Goal: Task Accomplishment & Management: Use online tool/utility

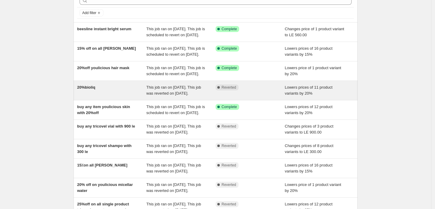
scroll to position [44, 0]
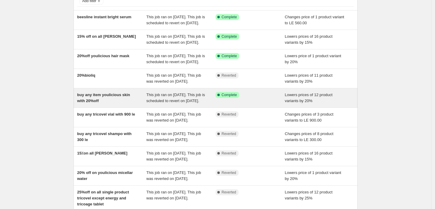
click at [124, 104] on div "buy any item youlicious skin with 20%off" at bounding box center [111, 98] width 69 height 12
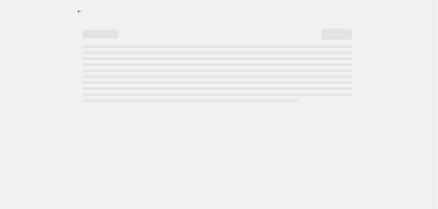
select select "percentage"
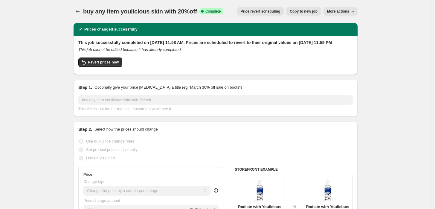
click at [267, 10] on span "Price revert scheduling" at bounding box center [261, 11] width 40 height 5
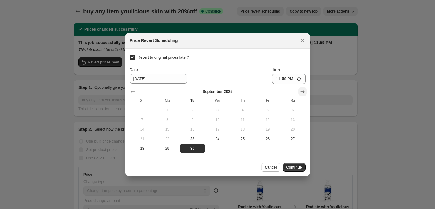
click at [299, 91] on icon "Show next month, October 2025" at bounding box center [302, 91] width 6 height 6
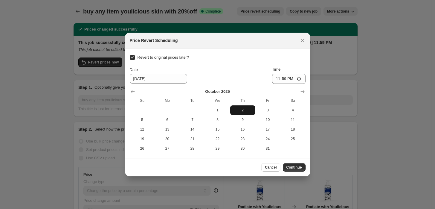
click at [243, 108] on span "2" at bounding box center [242, 110] width 20 height 5
type input "[DATE]"
click at [290, 168] on span "Continue" at bounding box center [294, 167] width 16 height 5
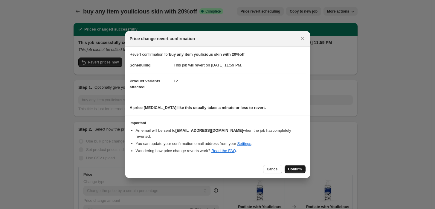
click at [293, 167] on span "Confirm" at bounding box center [295, 168] width 14 height 5
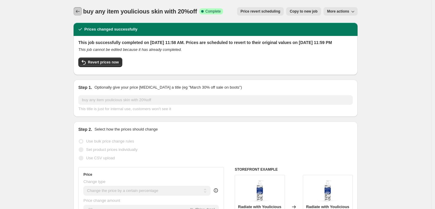
click at [82, 10] on button "Price change jobs" at bounding box center [78, 11] width 8 height 8
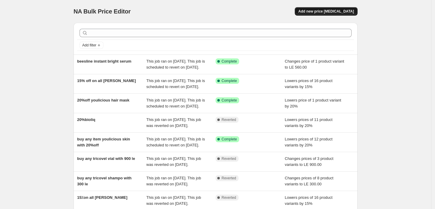
click at [316, 8] on button "Add new price [MEDICAL_DATA]" at bounding box center [326, 11] width 63 height 8
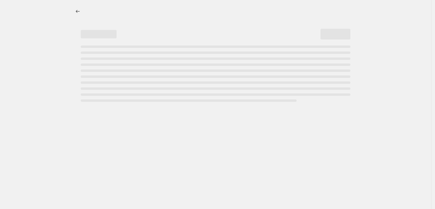
select select "percentage"
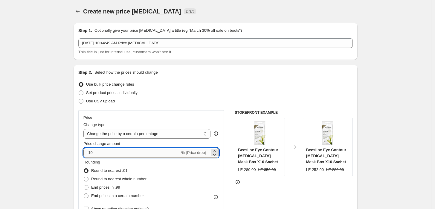
click at [104, 149] on input "-10" at bounding box center [131, 153] width 97 height 10
type input "-1"
type input "-25"
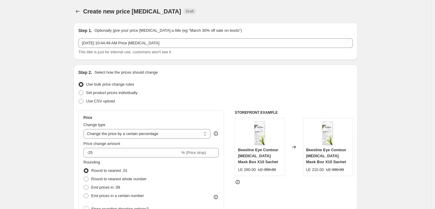
click at [180, 178] on div "Rounding Round to nearest .01 Round to nearest whole number End prices in .99 E…" at bounding box center [150, 179] width 135 height 41
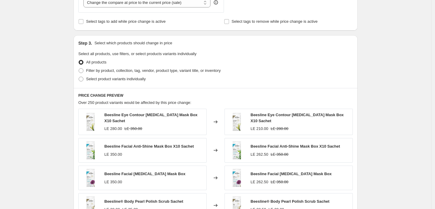
scroll to position [265, 0]
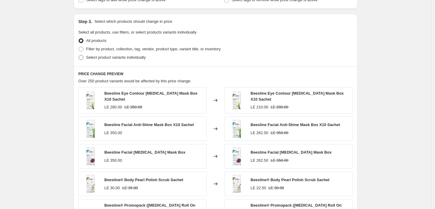
click at [100, 60] on label "Select product variants individually" at bounding box center [111, 57] width 67 height 8
click at [79, 55] on input "Select product variants individually" at bounding box center [79, 55] width 0 height 0
radio input "true"
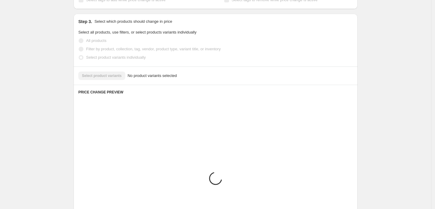
scroll to position [256, 0]
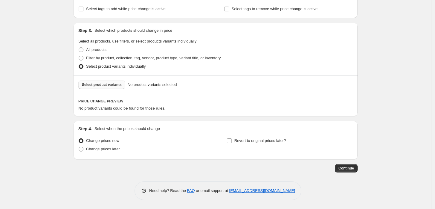
click at [116, 85] on span "Select product variants" at bounding box center [102, 84] width 40 height 5
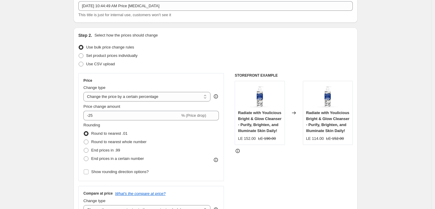
scroll to position [0, 0]
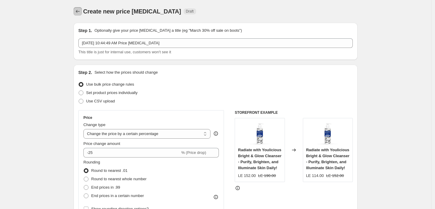
click at [81, 12] on icon "Price change jobs" at bounding box center [78, 11] width 6 height 6
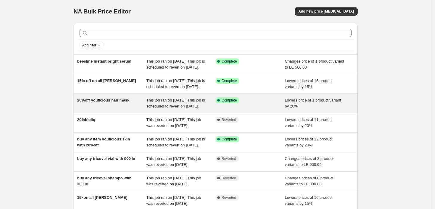
click at [105, 109] on div "20%off youlicious hair mask" at bounding box center [111, 103] width 69 height 12
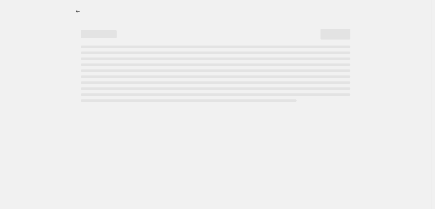
select select "percentage"
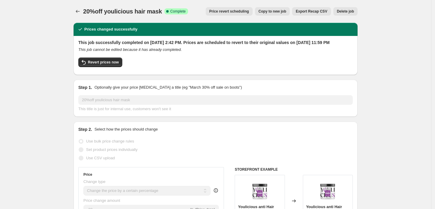
click at [228, 13] on span "Price revert scheduling" at bounding box center [229, 11] width 40 height 5
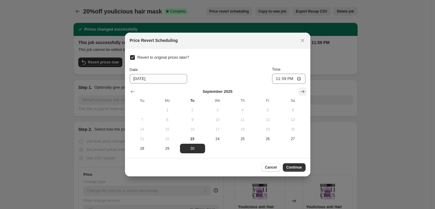
click at [302, 90] on icon "Show next month, October 2025" at bounding box center [302, 91] width 6 height 6
click at [238, 132] on button "16" at bounding box center [242, 129] width 25 height 10
type input "[DATE]"
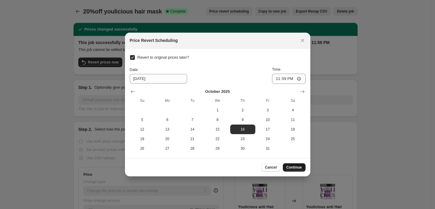
click at [292, 166] on span "Continue" at bounding box center [294, 167] width 16 height 5
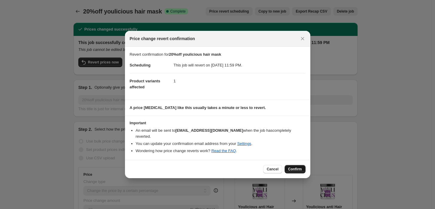
click at [294, 166] on span "Confirm" at bounding box center [295, 168] width 14 height 5
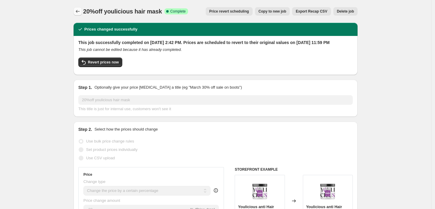
click at [76, 13] on button "Price change jobs" at bounding box center [78, 11] width 8 height 8
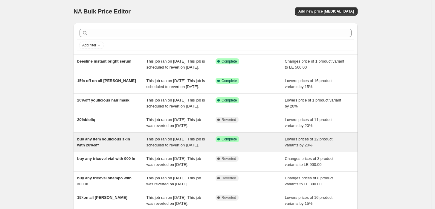
click at [132, 148] on div "buy any item youlicious skin with 20%off" at bounding box center [111, 142] width 69 height 12
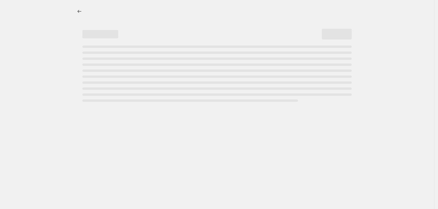
select select "percentage"
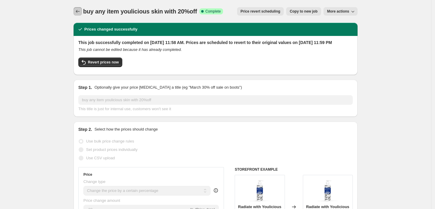
click at [78, 8] on button "Price change jobs" at bounding box center [78, 11] width 8 height 8
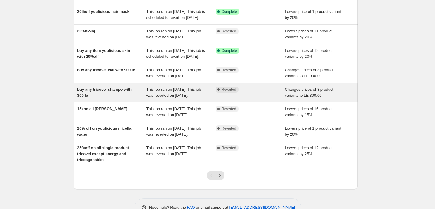
scroll to position [133, 0]
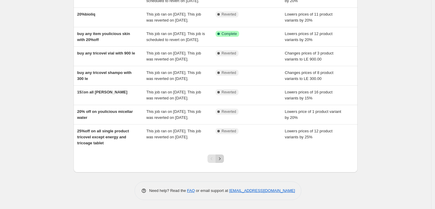
click at [222, 161] on icon "Next" at bounding box center [220, 158] width 6 height 6
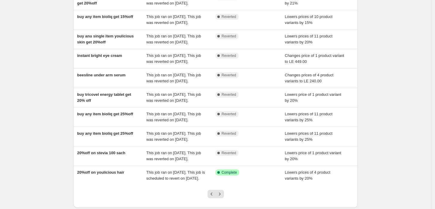
scroll to position [117, 0]
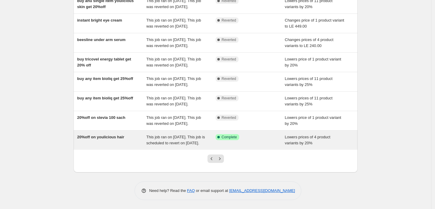
click at [106, 134] on span "20%off on youlicious hair" at bounding box center [100, 136] width 47 height 4
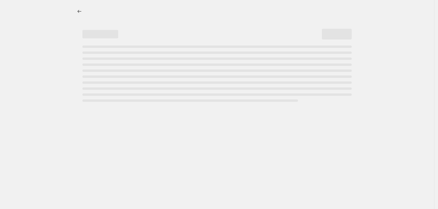
select select "percentage"
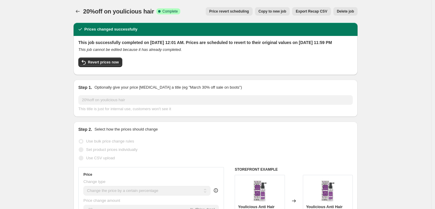
click at [233, 8] on button "Price revert scheduling" at bounding box center [229, 11] width 47 height 8
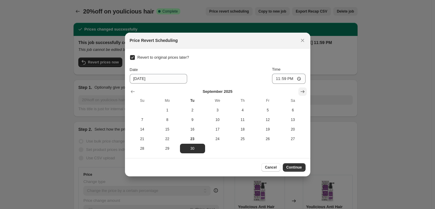
click at [299, 89] on icon "Show next month, October 2025" at bounding box center [302, 91] width 6 height 6
click at [247, 127] on span "16" at bounding box center [242, 129] width 20 height 5
type input "[DATE]"
click at [294, 163] on button "Continue" at bounding box center [294, 167] width 23 height 8
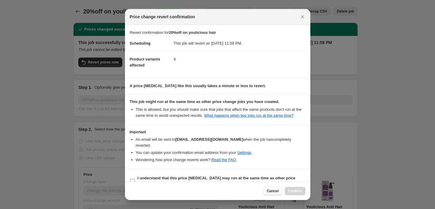
click at [136, 174] on label "I understand that this price [MEDICAL_DATA] may run at the same time as other p…" at bounding box center [218, 181] width 176 height 14
click at [135, 178] on input "I understand that this price [MEDICAL_DATA] may run at the same time as other p…" at bounding box center [132, 180] width 5 height 5
checkbox input "true"
click at [297, 191] on span "Confirm" at bounding box center [295, 190] width 14 height 5
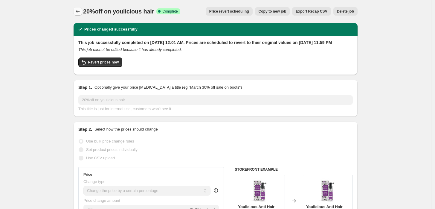
click at [79, 12] on icon "Price change jobs" at bounding box center [78, 11] width 6 height 6
